Goal: Task Accomplishment & Management: Complete application form

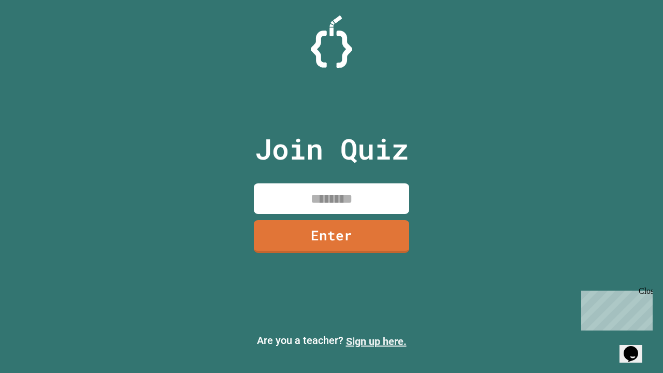
click at [376, 342] on link "Sign up here." at bounding box center [376, 341] width 61 height 12
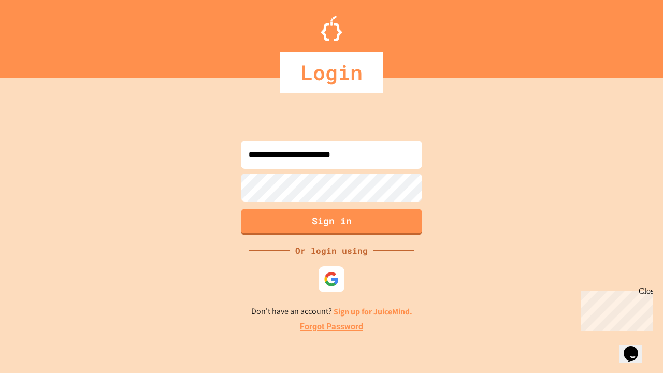
type input "**********"
